Goal: Task Accomplishment & Management: Complete application form

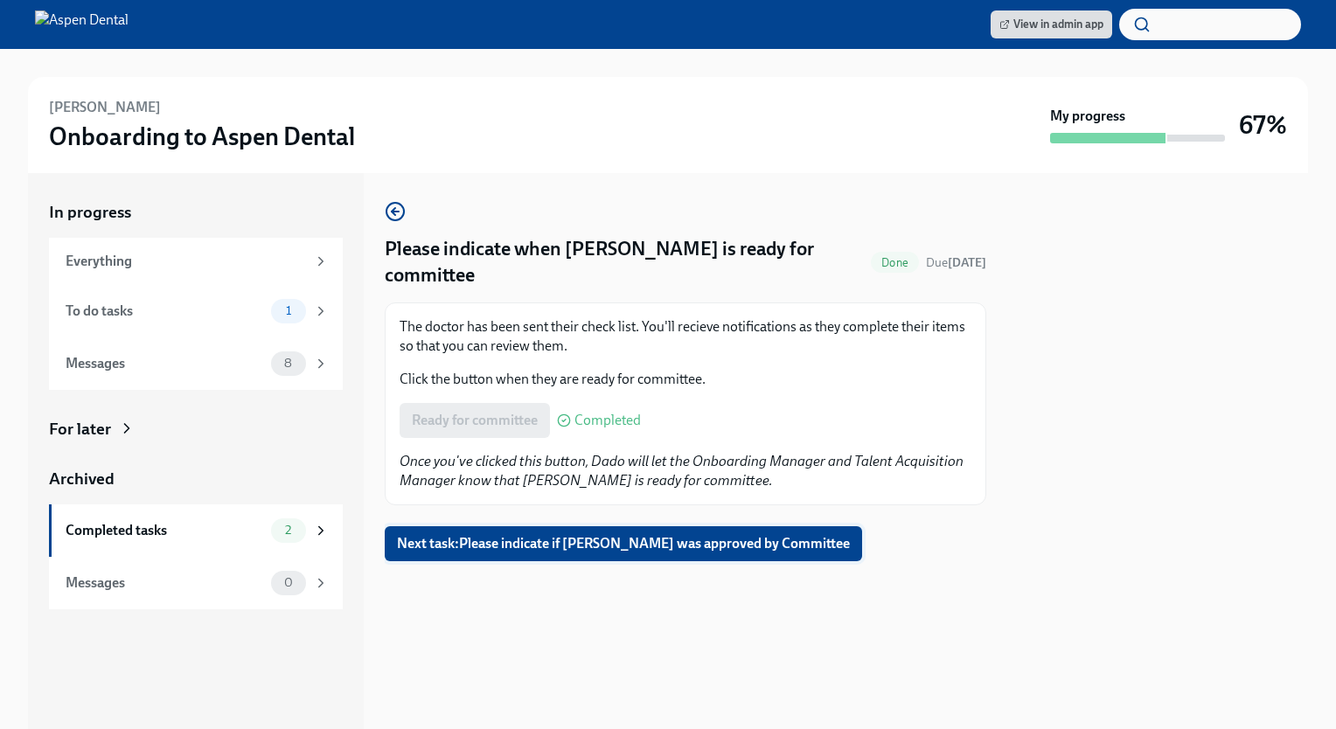
click at [474, 533] on button "Next task : Please indicate if [PERSON_NAME] was approved by Committee" at bounding box center [623, 543] width 477 height 35
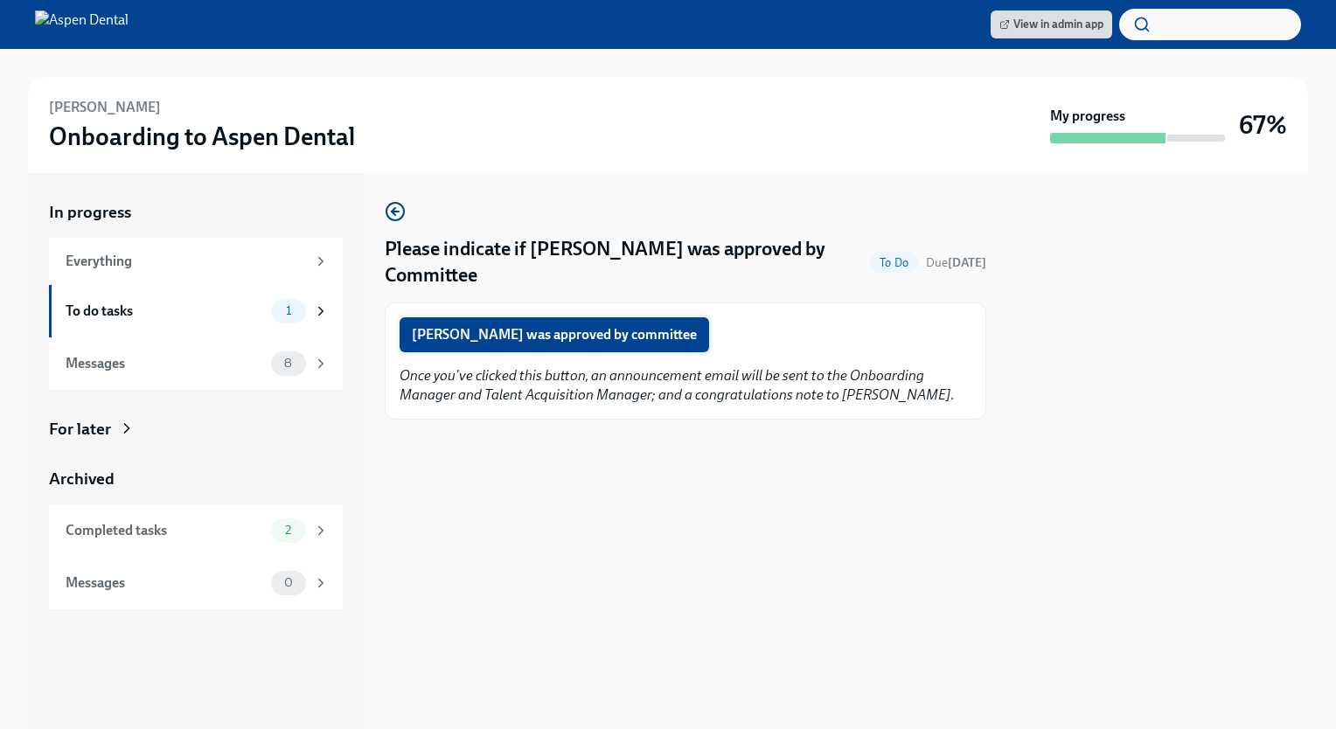
click at [490, 330] on span "[PERSON_NAME] was approved by committee" at bounding box center [554, 334] width 285 height 17
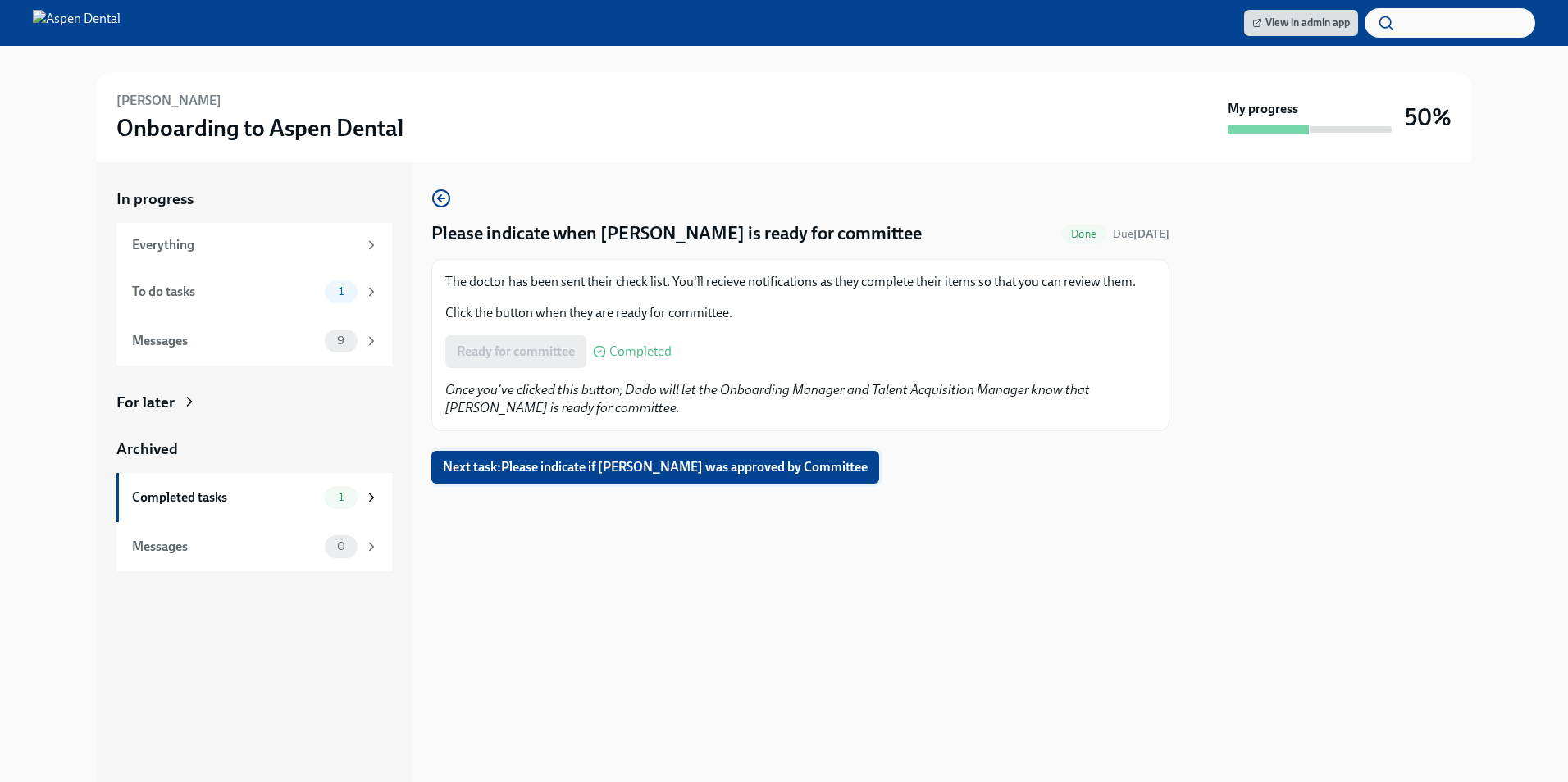
click at [757, 418] on span "Next task : Please indicate if Chengye Xiang was approved by Committee" at bounding box center [655, 467] width 425 height 16
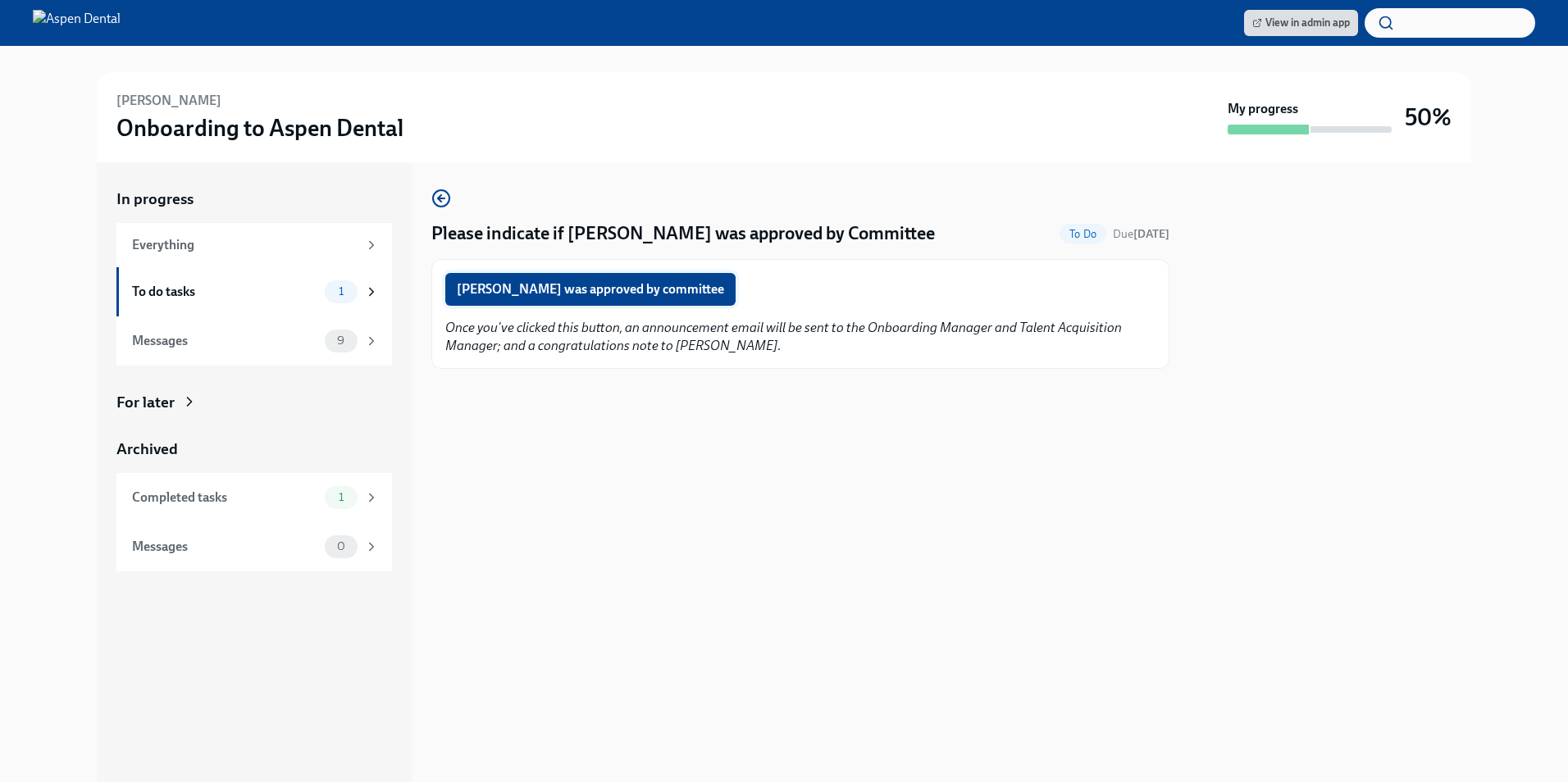
click at [558, 282] on span "Chengye Xiang was approved by committee" at bounding box center [590, 289] width 267 height 16
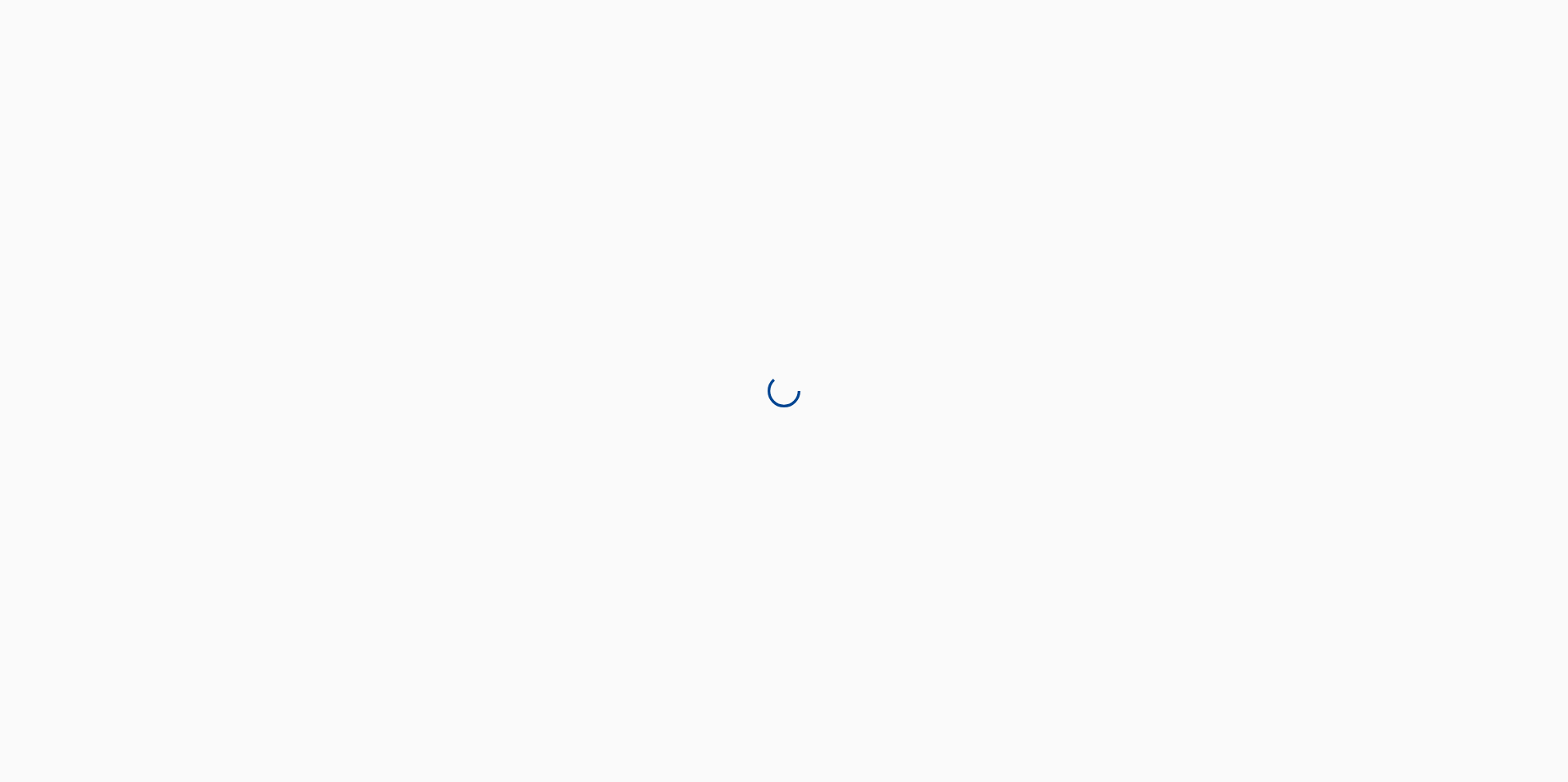
drag, startPoint x: 566, startPoint y: 232, endPoint x: 376, endPoint y: 0, distance: 299.9
